Goal: Task Accomplishment & Management: Complete application form

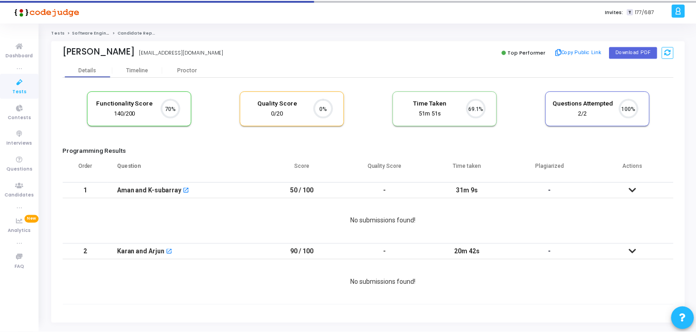
scroll to position [19, 23]
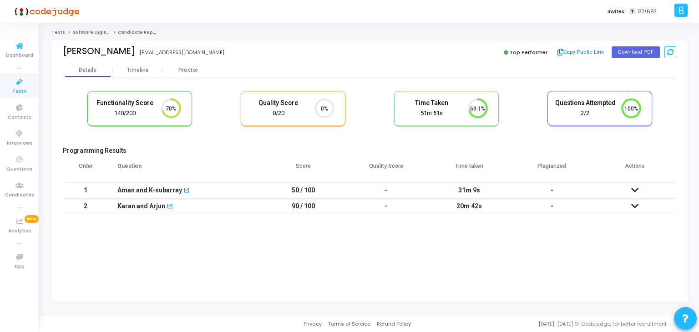
click at [22, 75] on link "Tests" at bounding box center [19, 85] width 39 height 25
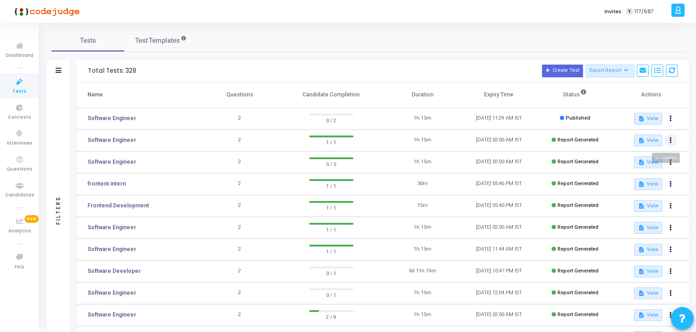
click at [668, 140] on button at bounding box center [670, 140] width 13 height 13
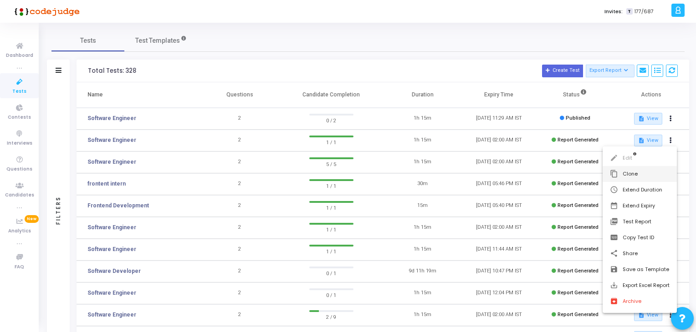
click at [649, 170] on button "content_copy Clone" at bounding box center [639, 174] width 74 height 16
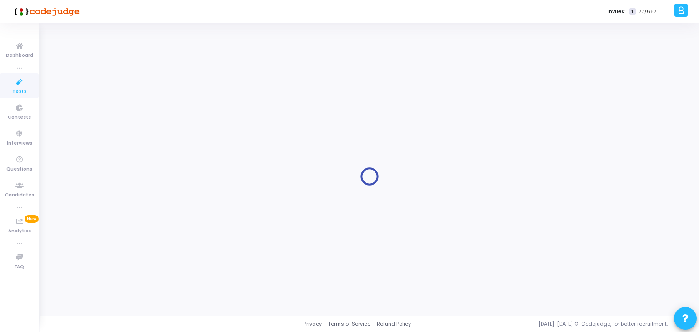
type input "Software Engineer"
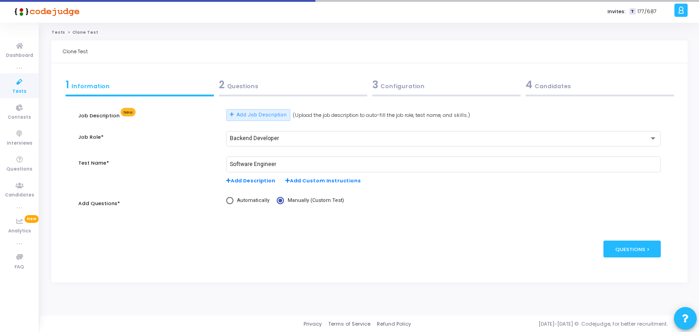
click at [259, 82] on div "2 Questions" at bounding box center [293, 84] width 148 height 15
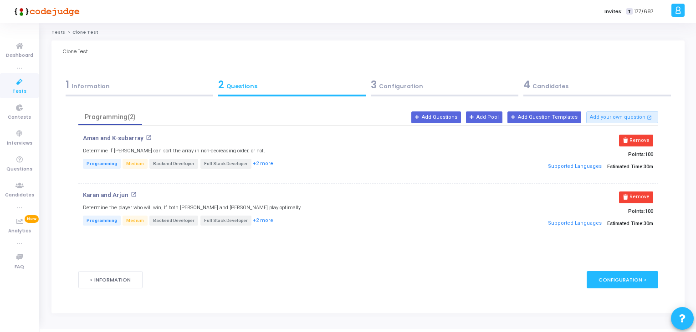
click at [393, 87] on div "3 Configuration" at bounding box center [445, 84] width 148 height 15
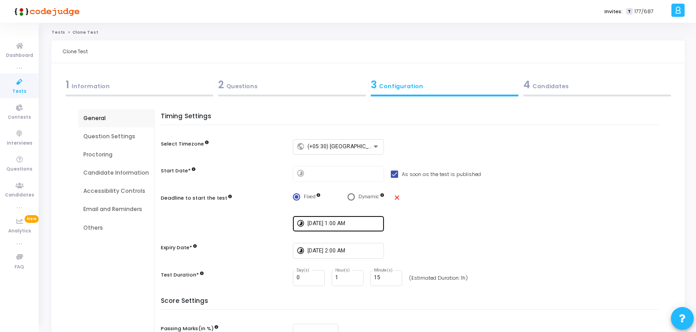
click at [328, 223] on input "[DATE] 1:00 AM" at bounding box center [343, 224] width 73 height 6
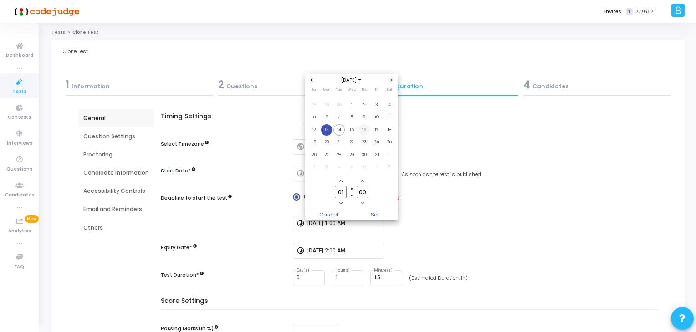
click at [360, 132] on span "16" at bounding box center [363, 129] width 11 height 11
click at [367, 215] on span "Set" at bounding box center [374, 215] width 46 height 10
type input "[DATE] 1:00 AM"
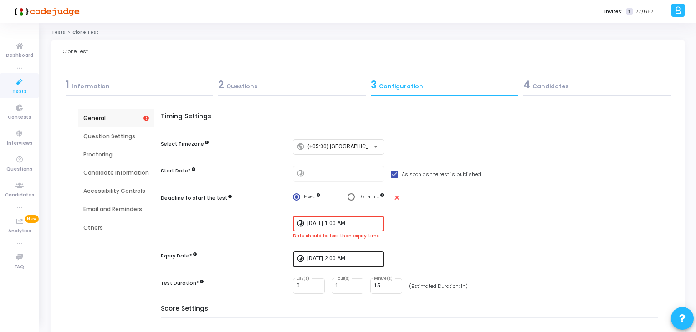
click at [350, 257] on input "[DATE] 2:00 AM" at bounding box center [343, 259] width 73 height 6
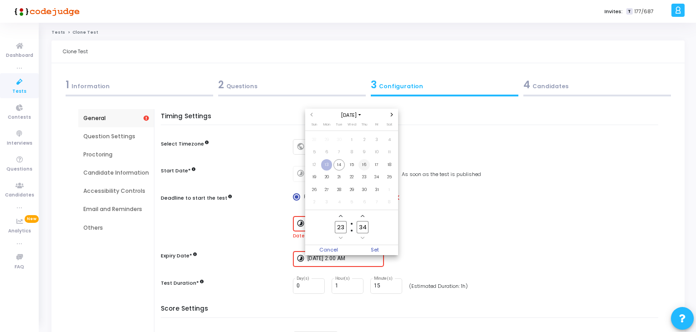
click at [362, 163] on span "16" at bounding box center [363, 164] width 11 height 11
click at [339, 235] on span "Minus a hour" at bounding box center [341, 238] width 8 height 8
click at [341, 230] on input "22" at bounding box center [341, 227] width 12 height 12
click at [341, 229] on input "22" at bounding box center [341, 227] width 12 height 12
click at [342, 224] on input "22" at bounding box center [341, 227] width 12 height 12
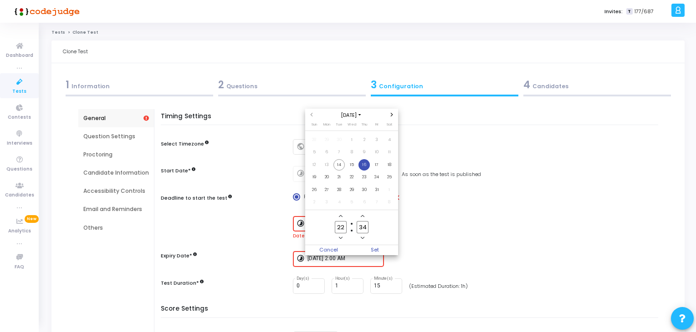
click at [342, 224] on input "22" at bounding box center [341, 227] width 12 height 12
click at [341, 230] on input "22" at bounding box center [341, 227] width 12 height 12
click at [339, 228] on input "22" at bounding box center [341, 227] width 12 height 12
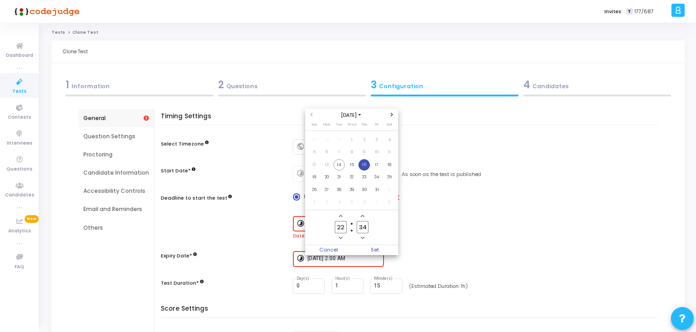
click at [339, 228] on input "22" at bounding box center [341, 227] width 12 height 12
type input "02"
click at [359, 227] on input "34" at bounding box center [362, 227] width 12 height 12
type input "00"
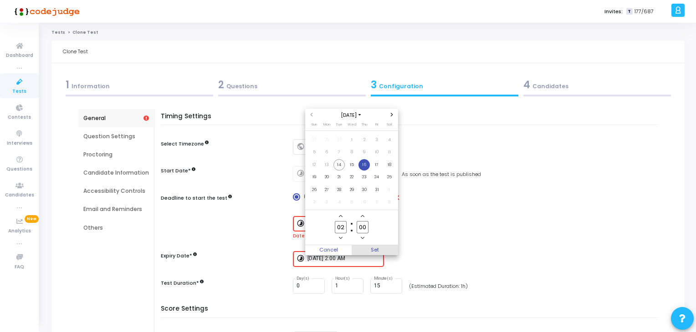
click at [374, 248] on span "Set" at bounding box center [374, 250] width 46 height 10
type input "[DATE] 2:00 AM"
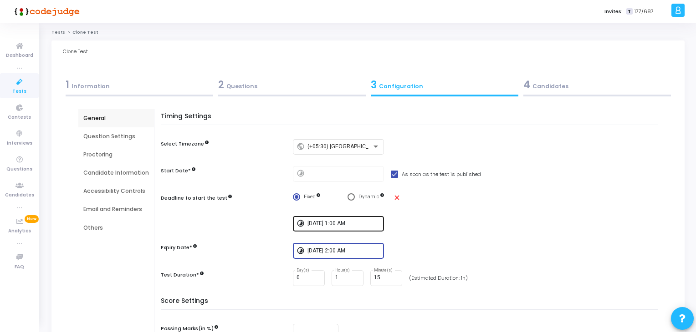
click at [351, 223] on input "[DATE] 1:00 AM" at bounding box center [343, 224] width 73 height 6
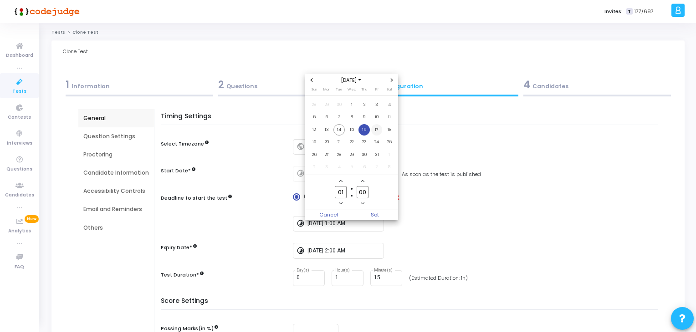
click at [375, 133] on span "17" at bounding box center [376, 129] width 11 height 11
click at [372, 212] on span "Set" at bounding box center [374, 215] width 46 height 10
type input "[DATE] 1:00 AM"
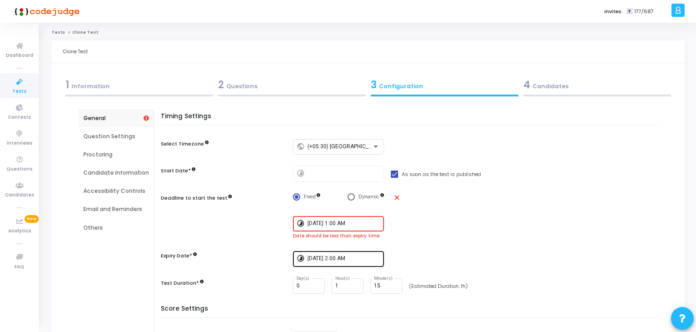
click at [352, 254] on div "[DATE] 2:00 AM" at bounding box center [343, 258] width 73 height 17
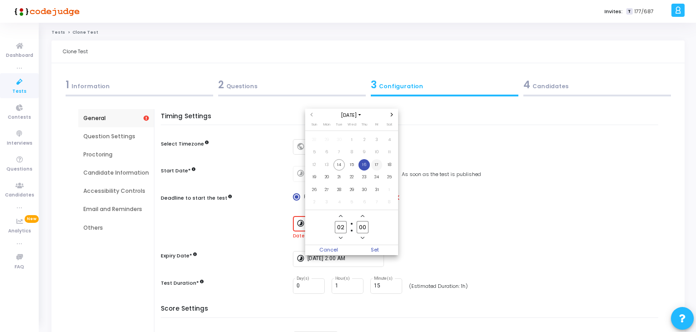
click at [377, 166] on span "17" at bounding box center [376, 164] width 11 height 11
click at [376, 245] on span "Set" at bounding box center [374, 250] width 46 height 10
type input "[DATE] 2:00 AM"
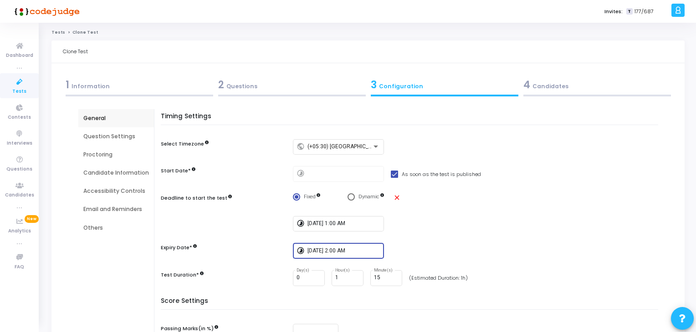
click at [563, 85] on div "4 Candidates" at bounding box center [597, 84] width 148 height 15
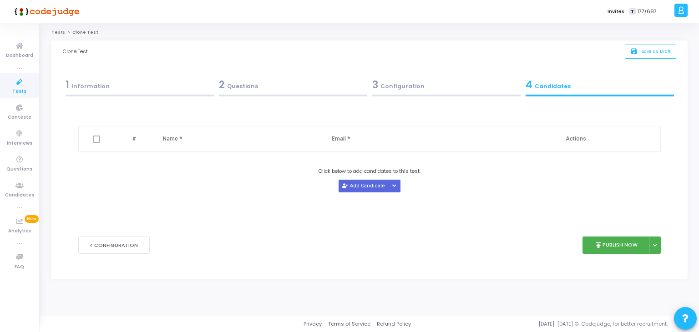
click at [356, 183] on button "Add Candidate" at bounding box center [364, 186] width 50 height 12
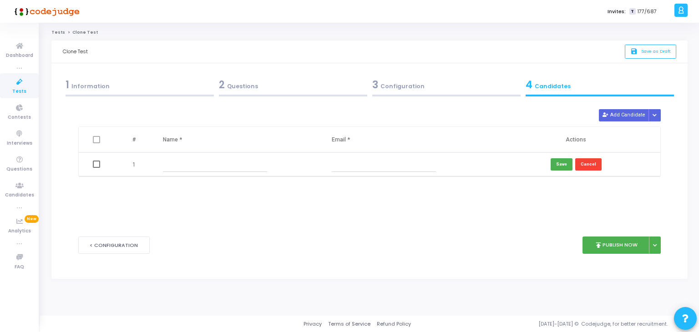
click at [173, 157] on input "text" at bounding box center [215, 164] width 104 height 15
paste input "[PERSON_NAME]"
type input "[PERSON_NAME]"
click at [397, 165] on input "text" at bounding box center [384, 164] width 104 height 15
paste input "[EMAIL_ADDRESS][DOMAIN_NAME]"
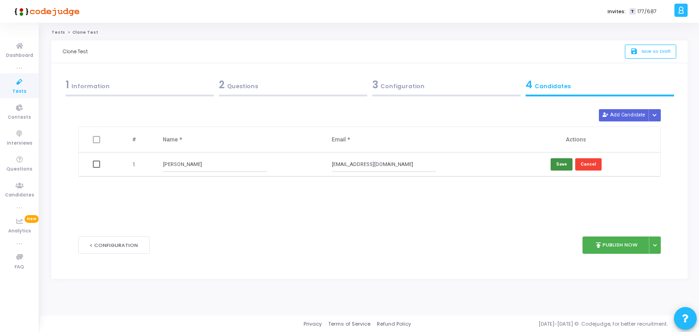
type input "[EMAIL_ADDRESS][DOMAIN_NAME]"
click at [565, 163] on button "Save" at bounding box center [562, 164] width 22 height 12
click at [621, 117] on button "Add Candidate" at bounding box center [624, 115] width 50 height 12
click at [203, 189] on input "text" at bounding box center [215, 188] width 104 height 15
paste input "[PERSON_NAME]"
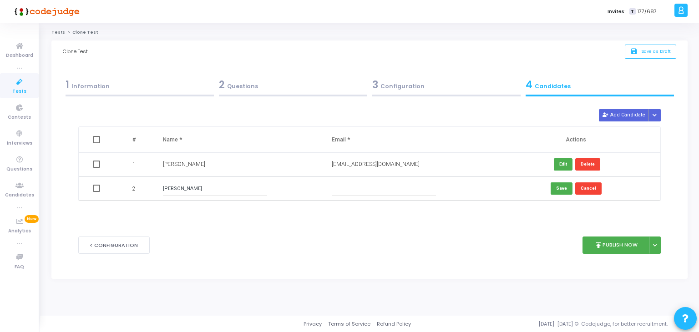
type input "[PERSON_NAME]"
click at [377, 196] on td at bounding box center [407, 189] width 169 height 24
click at [381, 186] on input "text" at bounding box center [384, 188] width 104 height 15
paste input "[EMAIL_ADDRESS][DOMAIN_NAME]"
type input "[EMAIL_ADDRESS][DOMAIN_NAME]"
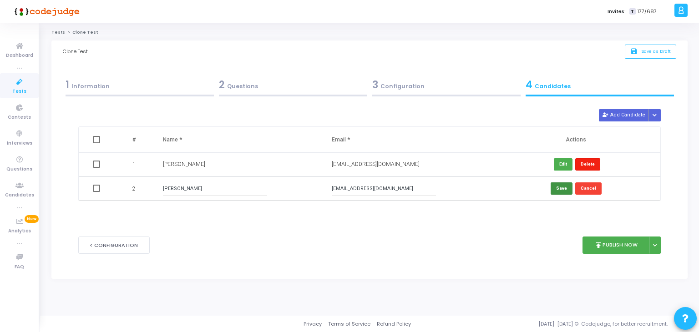
click at [558, 188] on button "Save" at bounding box center [562, 189] width 22 height 12
click at [615, 119] on button "Add Candidate" at bounding box center [624, 115] width 50 height 12
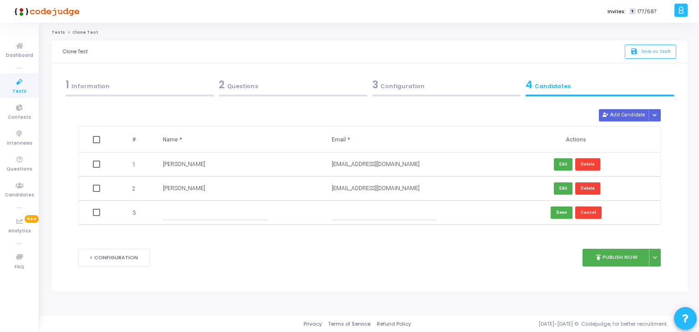
click at [237, 214] on input "text" at bounding box center [215, 212] width 104 height 15
paste input "TANUJSHRIVASTAVA"
type input "TANUJSHRIVASTAVA"
click at [366, 213] on input "text" at bounding box center [384, 212] width 104 height 15
paste input "[EMAIL_ADDRESS][DOMAIN_NAME]"
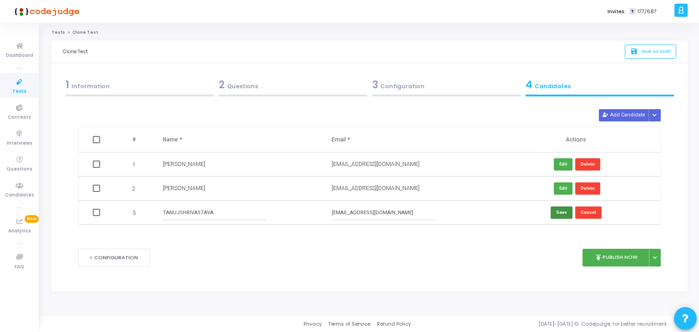
type input "[EMAIL_ADDRESS][DOMAIN_NAME]"
click at [568, 210] on button "Save" at bounding box center [562, 213] width 22 height 12
click at [631, 113] on button "Add Candidate" at bounding box center [624, 115] width 50 height 12
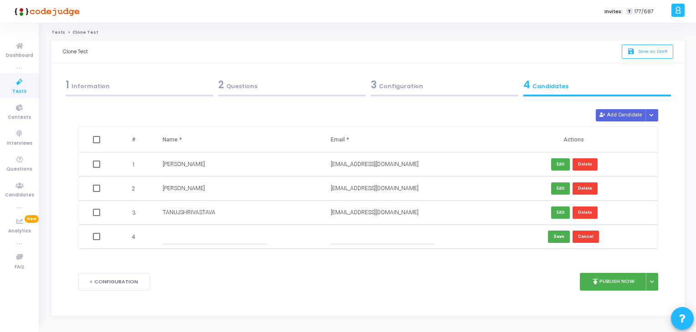
click at [272, 236] on div at bounding box center [237, 236] width 148 height 15
click at [261, 243] on input "text" at bounding box center [214, 236] width 103 height 15
paste input "ANJANEYSINGH"
type input "ANJANEYSINGH"
click at [357, 229] on input "text" at bounding box center [382, 236] width 103 height 15
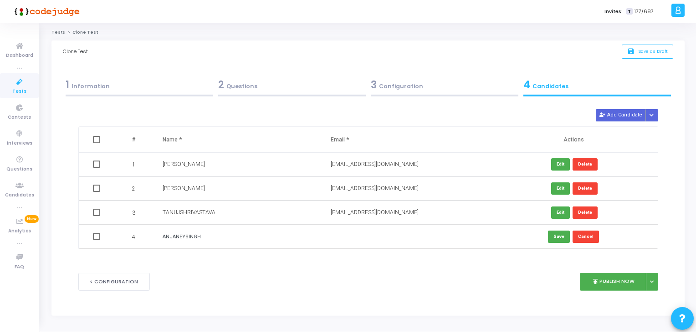
paste input "[EMAIL_ADDRESS][DOMAIN_NAME]"
type input "[EMAIL_ADDRESS][DOMAIN_NAME]"
click at [552, 235] on button "Save" at bounding box center [559, 237] width 22 height 12
click at [619, 284] on button "publish Publish Now" at bounding box center [613, 282] width 67 height 18
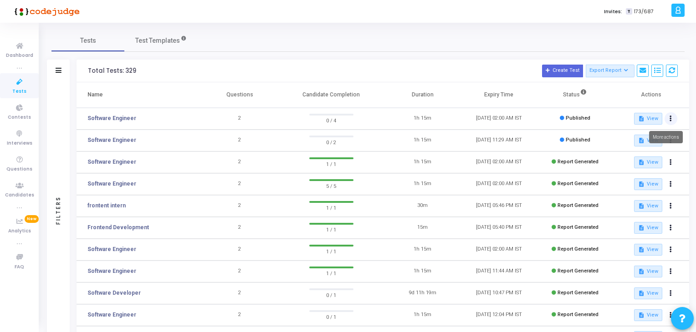
click at [673, 118] on button at bounding box center [670, 118] width 13 height 13
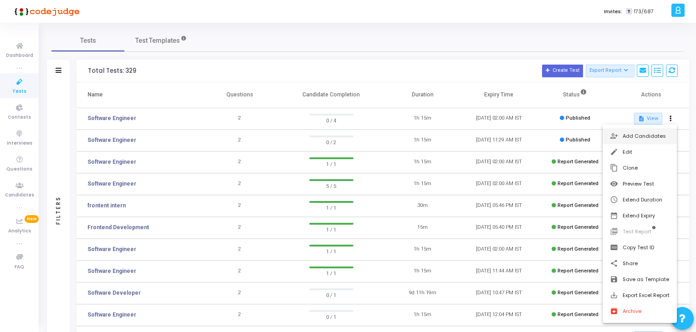
click at [642, 140] on button "person_add_alt Add Candidates" at bounding box center [639, 136] width 74 height 16
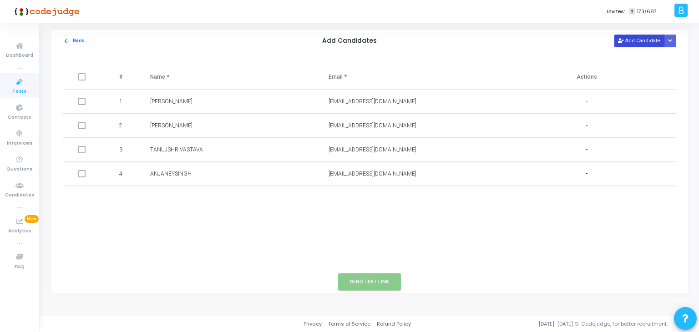
click at [621, 43] on icon at bounding box center [620, 41] width 5 height 5
click at [194, 203] on input "text" at bounding box center [205, 198] width 111 height 15
paste input "Yogesh M"
type input "Yogesh M"
click at [351, 200] on input "text" at bounding box center [384, 198] width 111 height 15
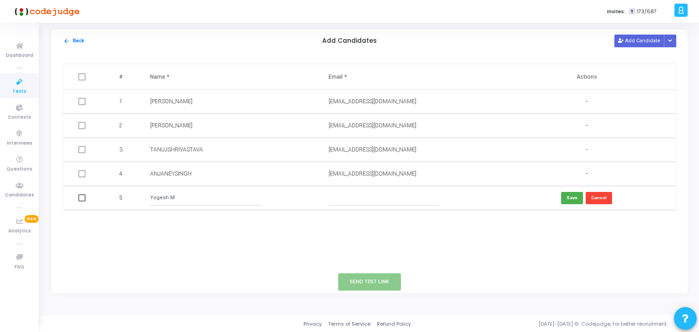
paste input "[EMAIL_ADDRESS][DOMAIN_NAME]"
type input "[EMAIL_ADDRESS][DOMAIN_NAME]"
click at [569, 195] on button "Save" at bounding box center [572, 198] width 22 height 12
click at [577, 195] on button "Edit" at bounding box center [574, 198] width 19 height 12
click at [338, 193] on input "[EMAIL_ADDRESS][DOMAIN_NAME]" at bounding box center [384, 198] width 111 height 15
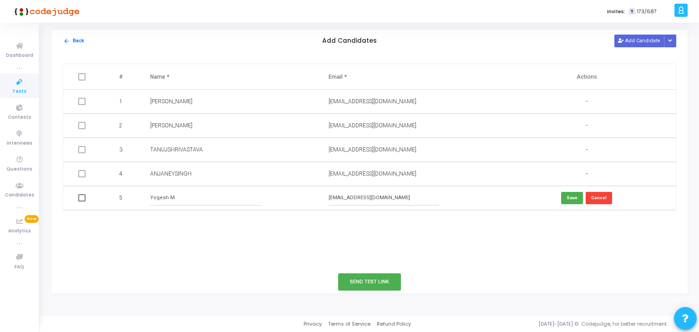
click at [338, 193] on input "[EMAIL_ADDRESS][DOMAIN_NAME]" at bounding box center [384, 198] width 111 height 15
type input "[EMAIL_ADDRESS][DOMAIN_NAME]"
click at [570, 195] on button "Save" at bounding box center [572, 198] width 22 height 12
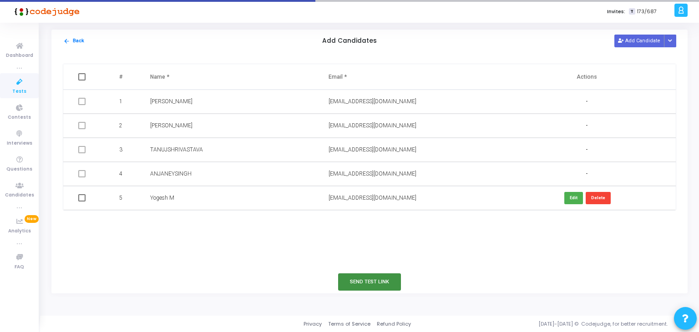
click at [386, 283] on button "Send Test Link" at bounding box center [369, 282] width 63 height 17
